Goal: Task Accomplishment & Management: Manage account settings

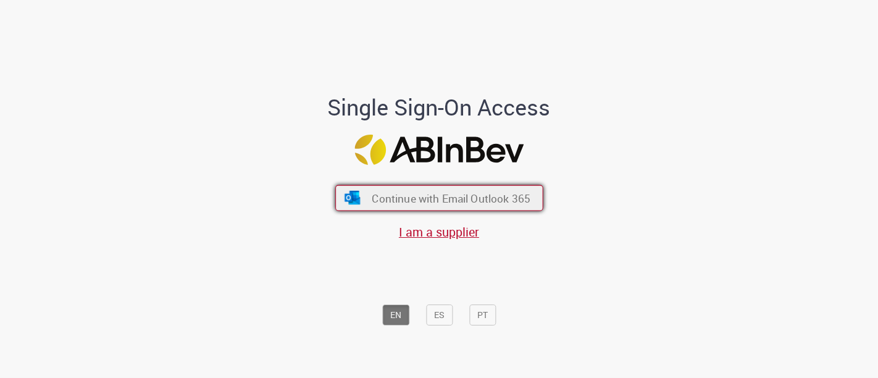
click at [416, 190] on button "Continue with Email Outlook 365" at bounding box center [439, 198] width 208 height 26
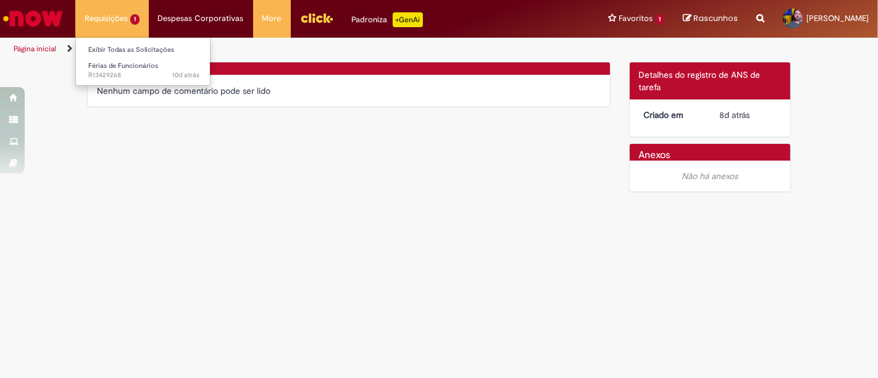
click at [126, 17] on li "Requisições 1 Exibir Todas as Solicitações Férias de Funcionários 10d atrás 10 …" at bounding box center [112, 18] width 74 height 37
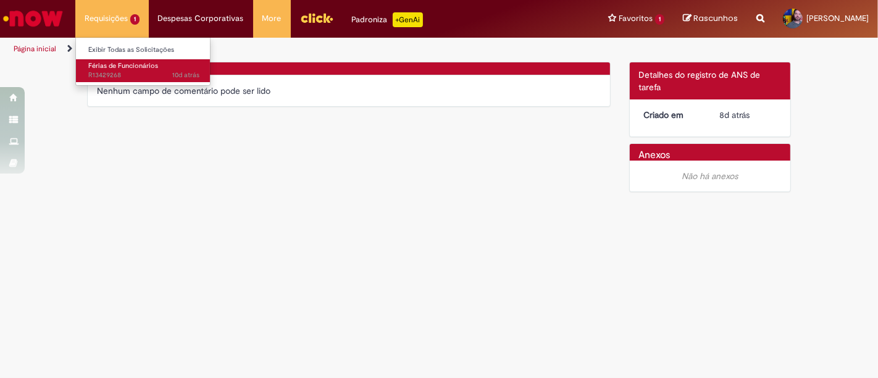
click at [131, 67] on span "Férias de Funcionários" at bounding box center [123, 65] width 70 height 9
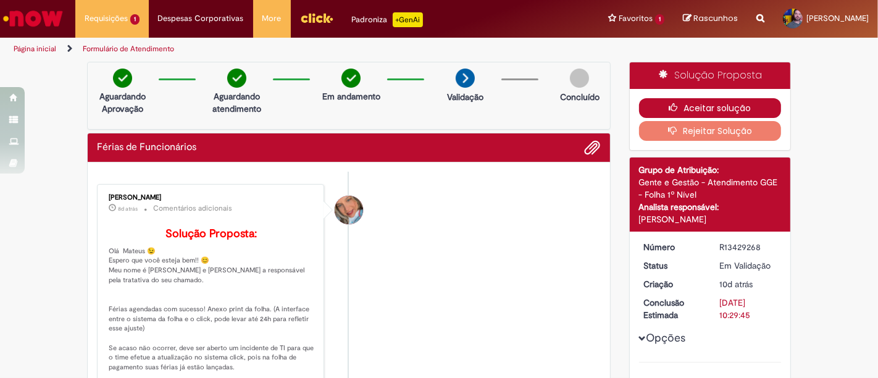
click at [695, 99] on button "Aceitar solução" at bounding box center [710, 108] width 143 height 20
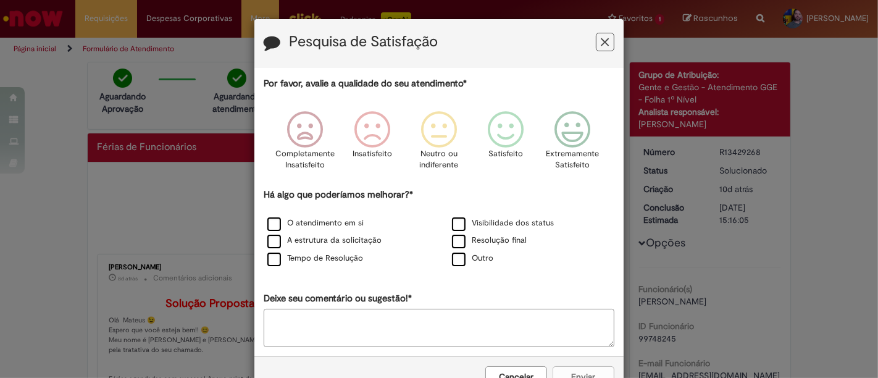
click at [605, 38] on button "Feedback" at bounding box center [605, 42] width 19 height 19
